Goal: Transaction & Acquisition: Subscribe to service/newsletter

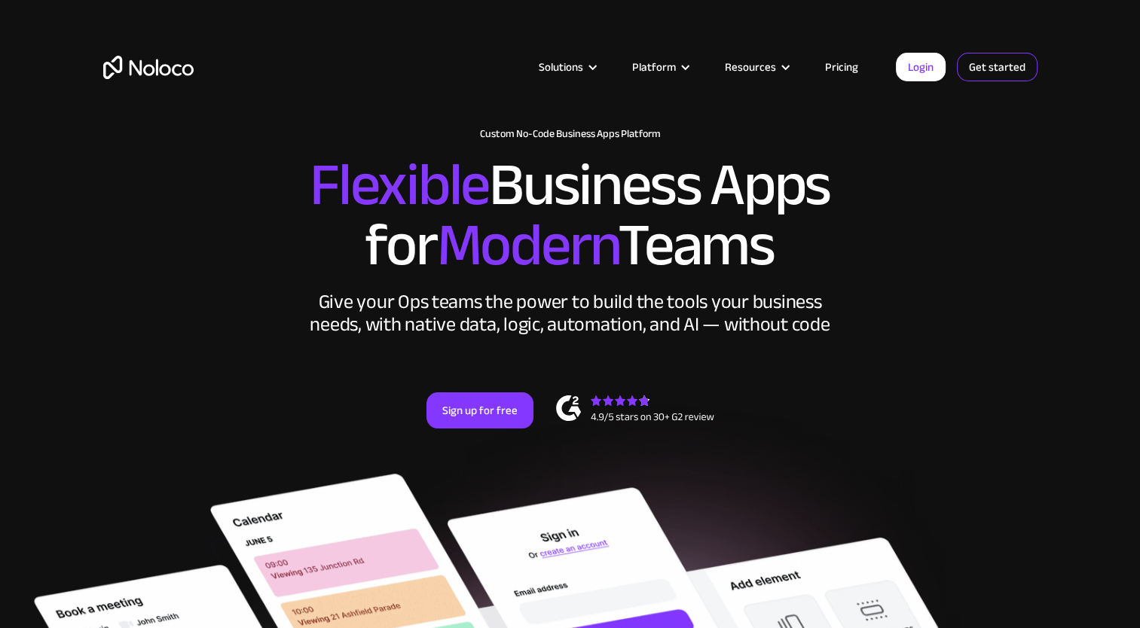
click at [0, 0] on link "Get started" at bounding box center [0, 0] width 0 height 0
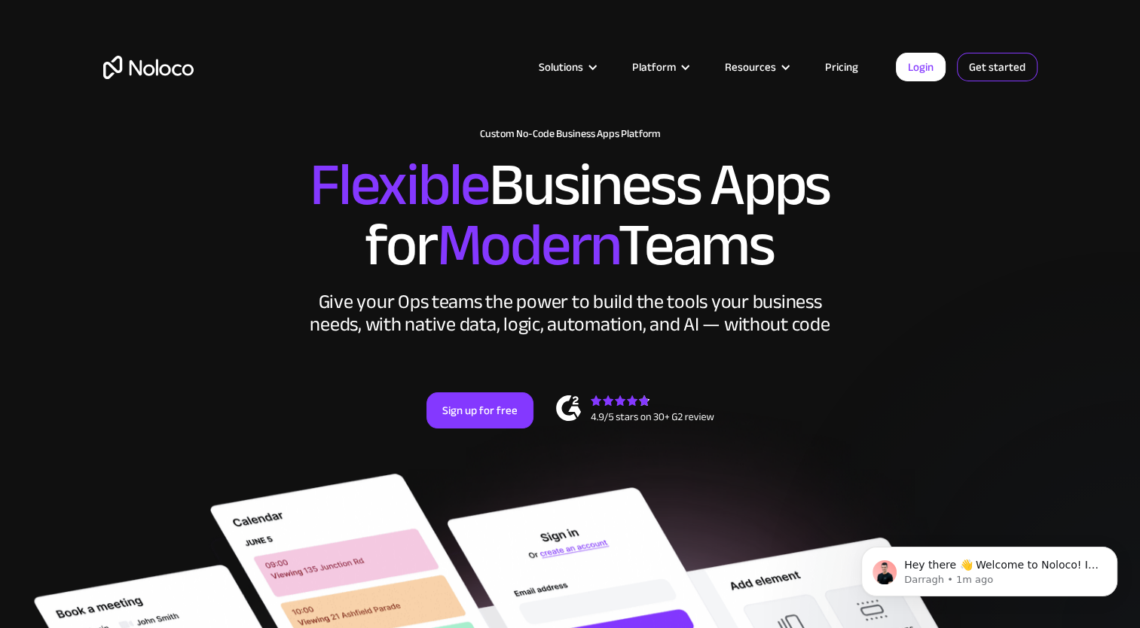
click at [982, 65] on link "Get started" at bounding box center [997, 67] width 81 height 29
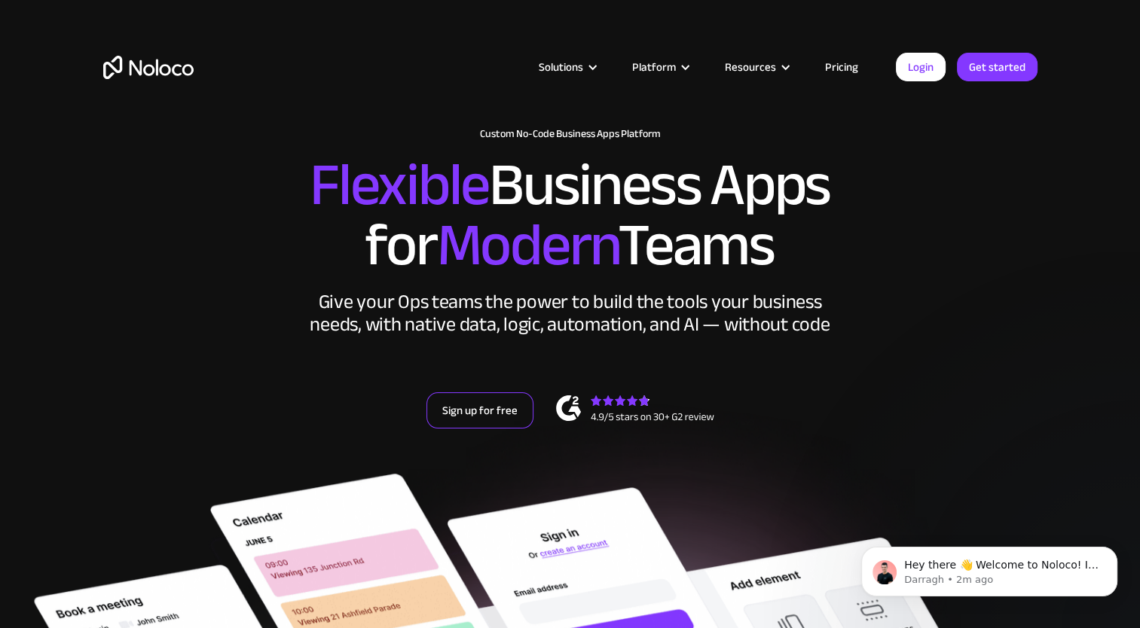
click at [493, 414] on link "Sign up for free" at bounding box center [479, 410] width 107 height 36
